Goal: Task Accomplishment & Management: Manage account settings

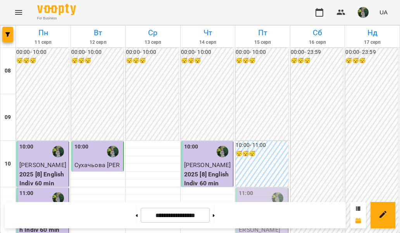
scroll to position [179, 0]
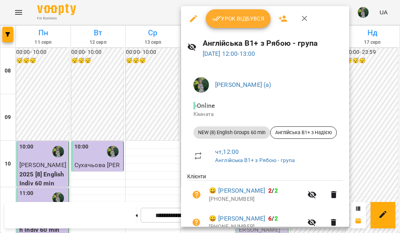
click at [240, 18] on span "Урок відбувся" at bounding box center [238, 18] width 53 height 9
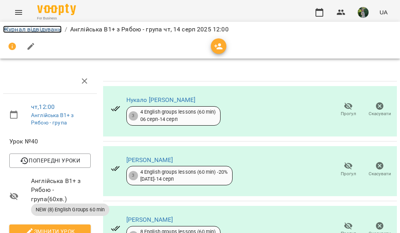
click at [46, 31] on link "Журнал відвідувань" at bounding box center [32, 29] width 59 height 7
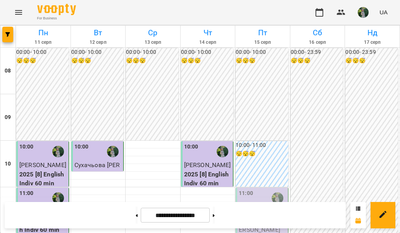
scroll to position [215, 0]
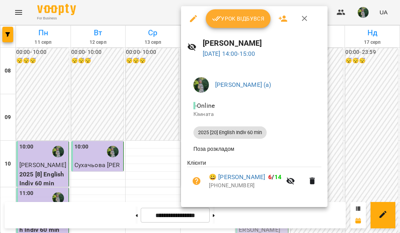
click at [228, 21] on span "Урок відбувся" at bounding box center [238, 18] width 53 height 9
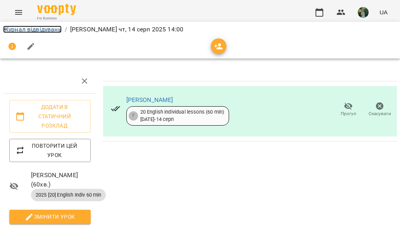
click at [48, 28] on link "Журнал відвідувань" at bounding box center [32, 29] width 59 height 7
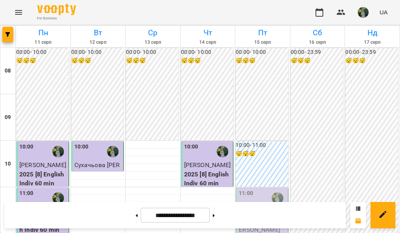
scroll to position [477, 0]
